Goal: Navigation & Orientation: Find specific page/section

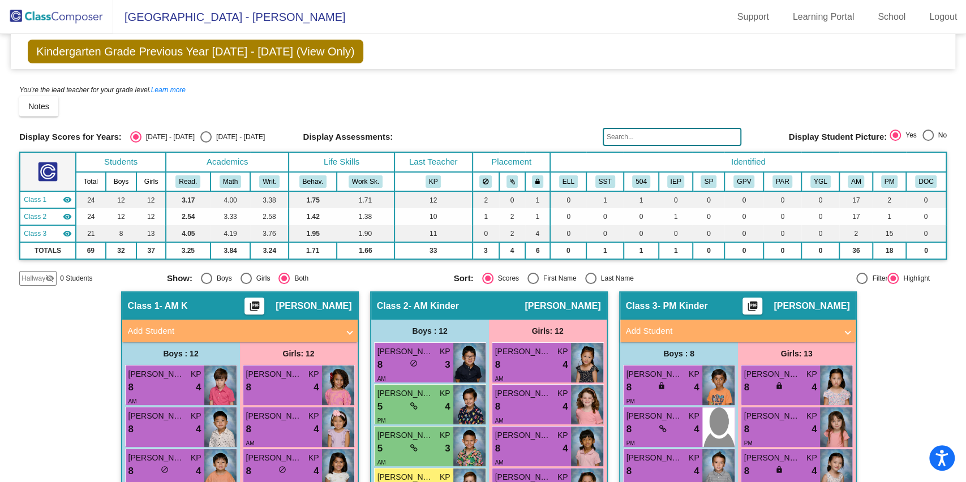
scroll to position [304, 0]
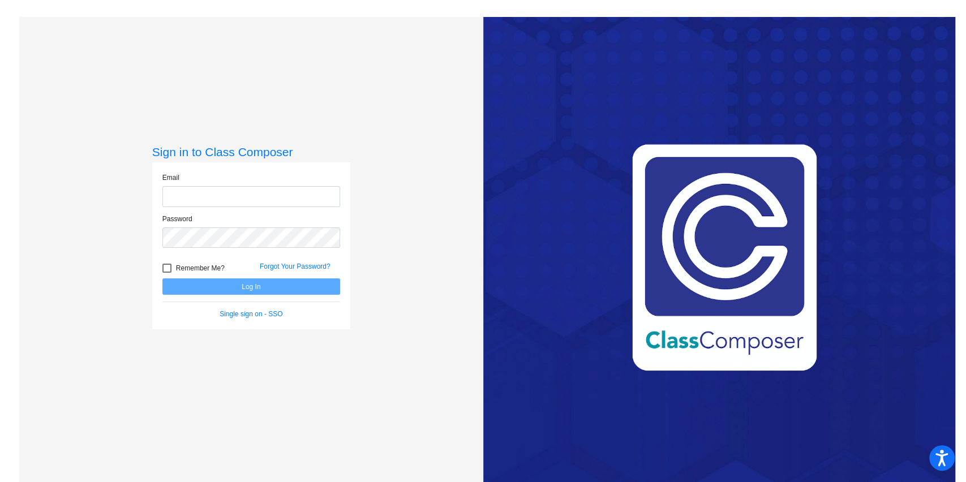
type input "[EMAIL_ADDRESS][DOMAIN_NAME]"
click at [162, 272] on div at bounding box center [166, 268] width 9 height 9
click at [166, 273] on input "Remember Me?" at bounding box center [166, 273] width 1 height 1
checkbox input "true"
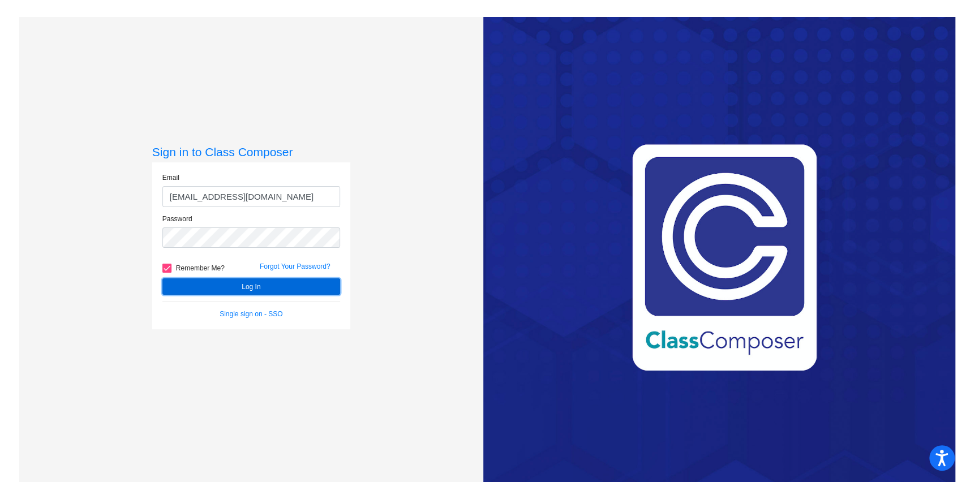
click at [245, 284] on button "Log In" at bounding box center [251, 286] width 178 height 16
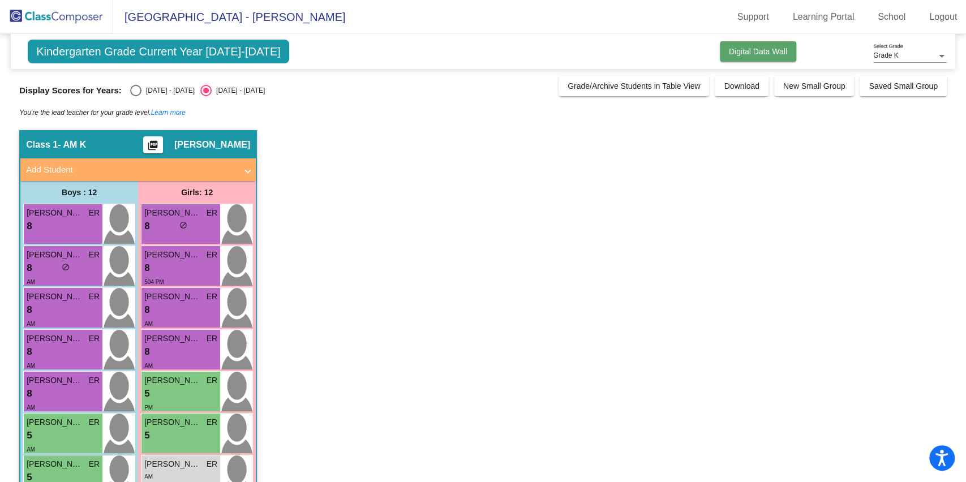
click at [740, 52] on span "Digital Data Wall" at bounding box center [758, 51] width 58 height 9
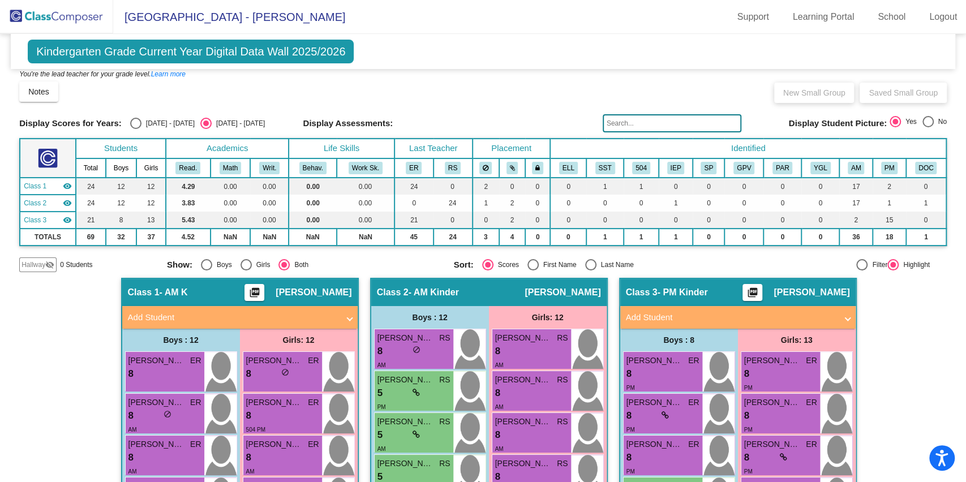
scroll to position [35, 0]
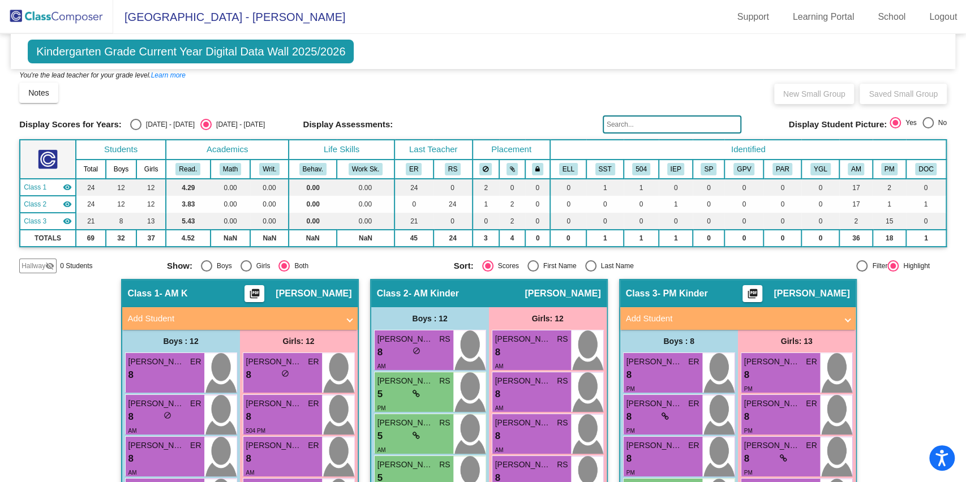
click at [136, 122] on div "Select an option" at bounding box center [135, 124] width 11 height 11
click at [136, 130] on input "[DATE] - [DATE]" at bounding box center [135, 130] width 1 height 1
radio input "true"
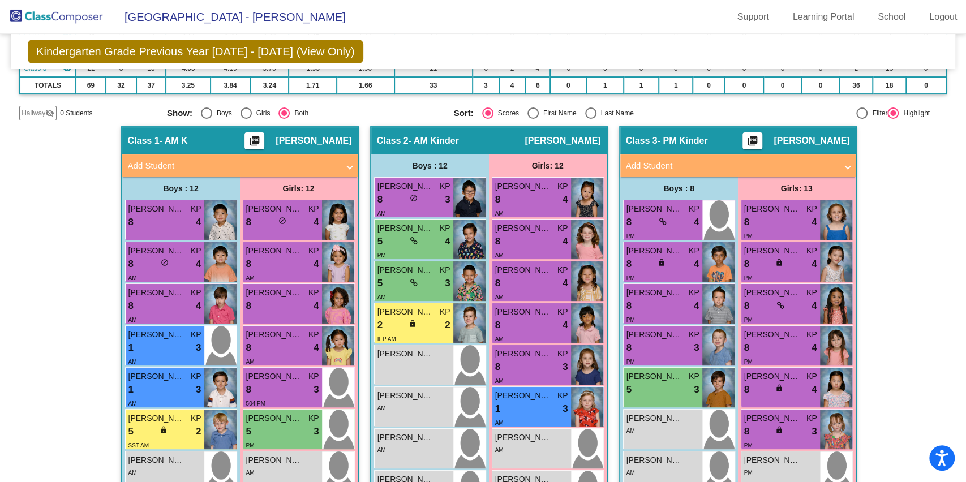
scroll to position [168, 0]
